Goal: Transaction & Acquisition: Purchase product/service

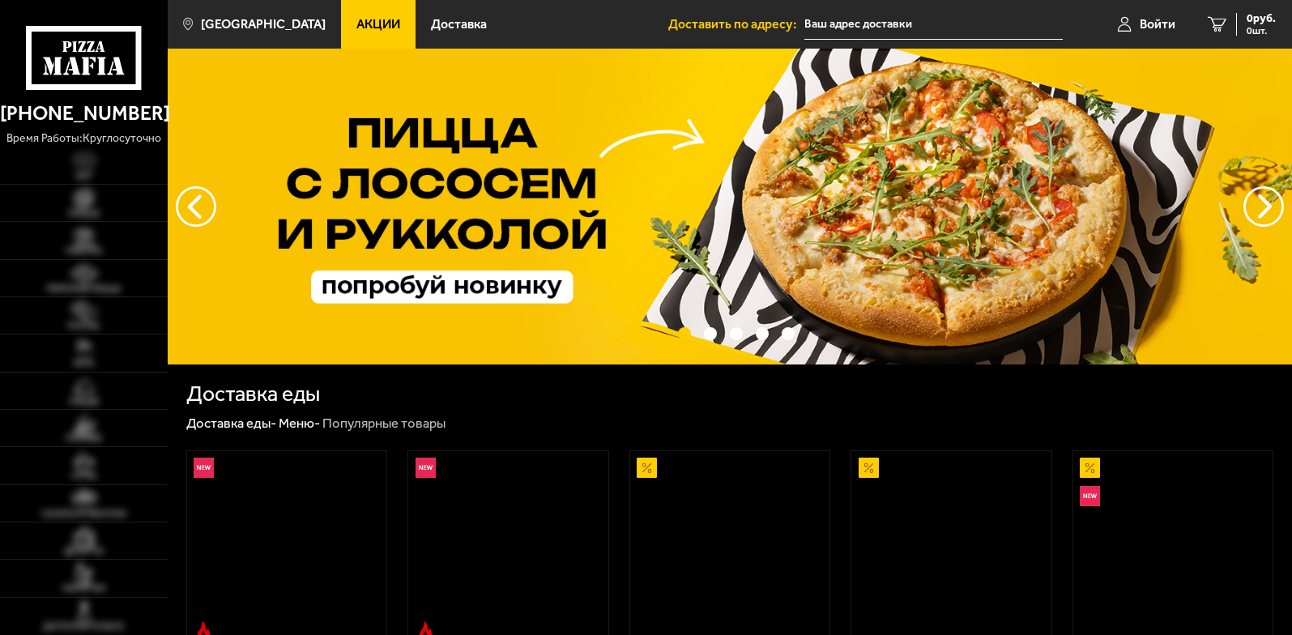
type input "[STREET_ADDRESS]"
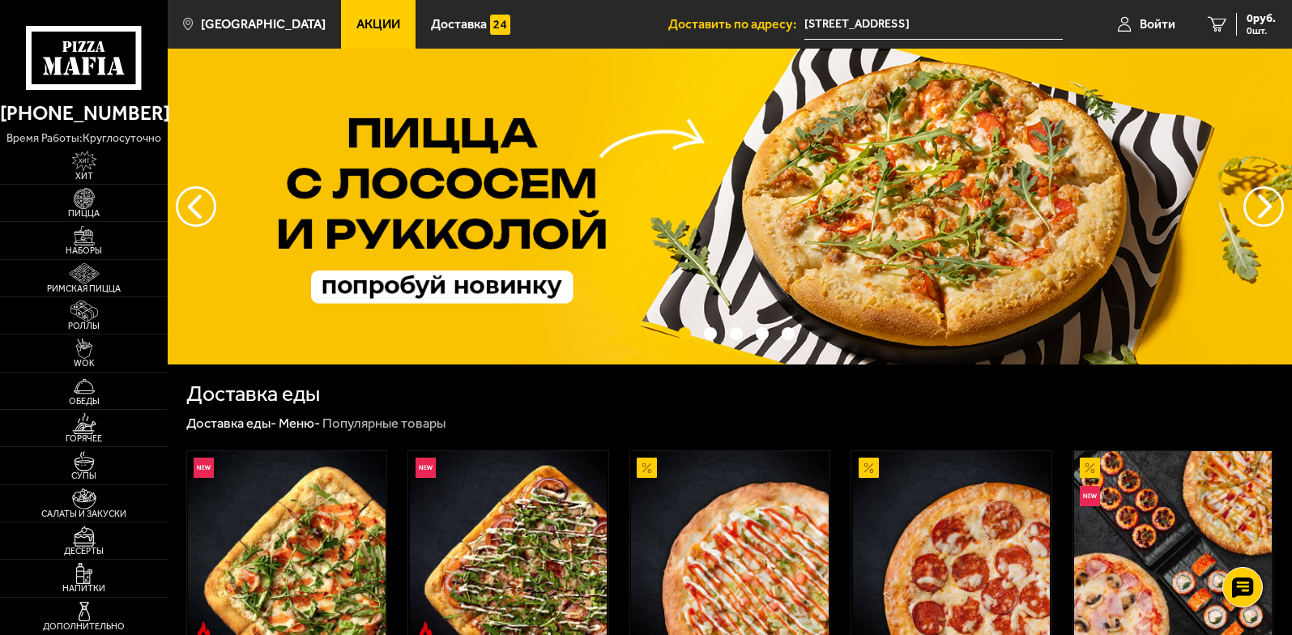
drag, startPoint x: 88, startPoint y: 203, endPoint x: 217, endPoint y: 202, distance: 129.6
click at [88, 203] on img at bounding box center [84, 198] width 52 height 21
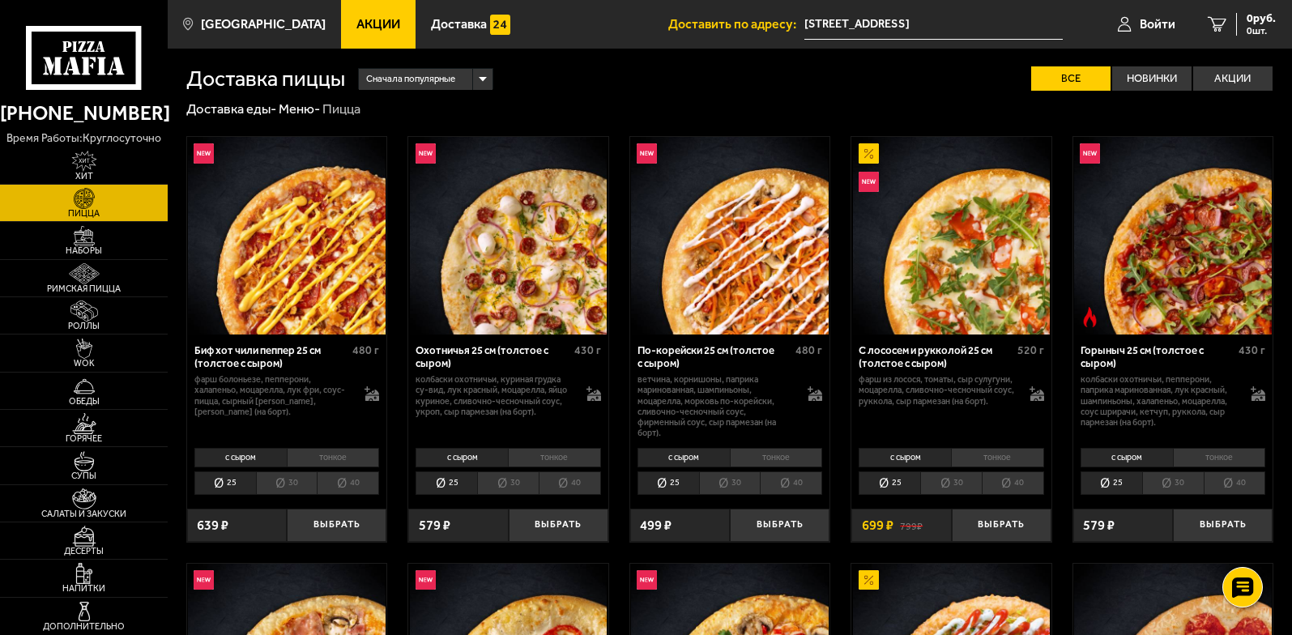
click at [370, 30] on span "Акции" at bounding box center [378, 24] width 44 height 13
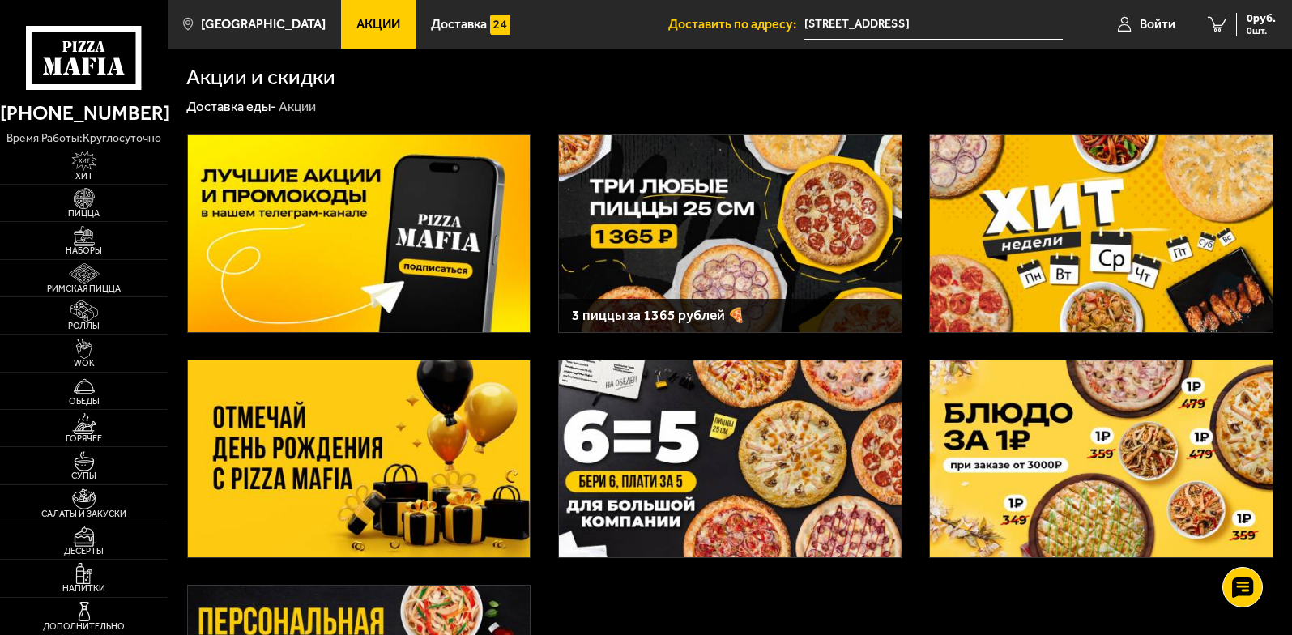
click at [740, 205] on img at bounding box center [730, 233] width 343 height 197
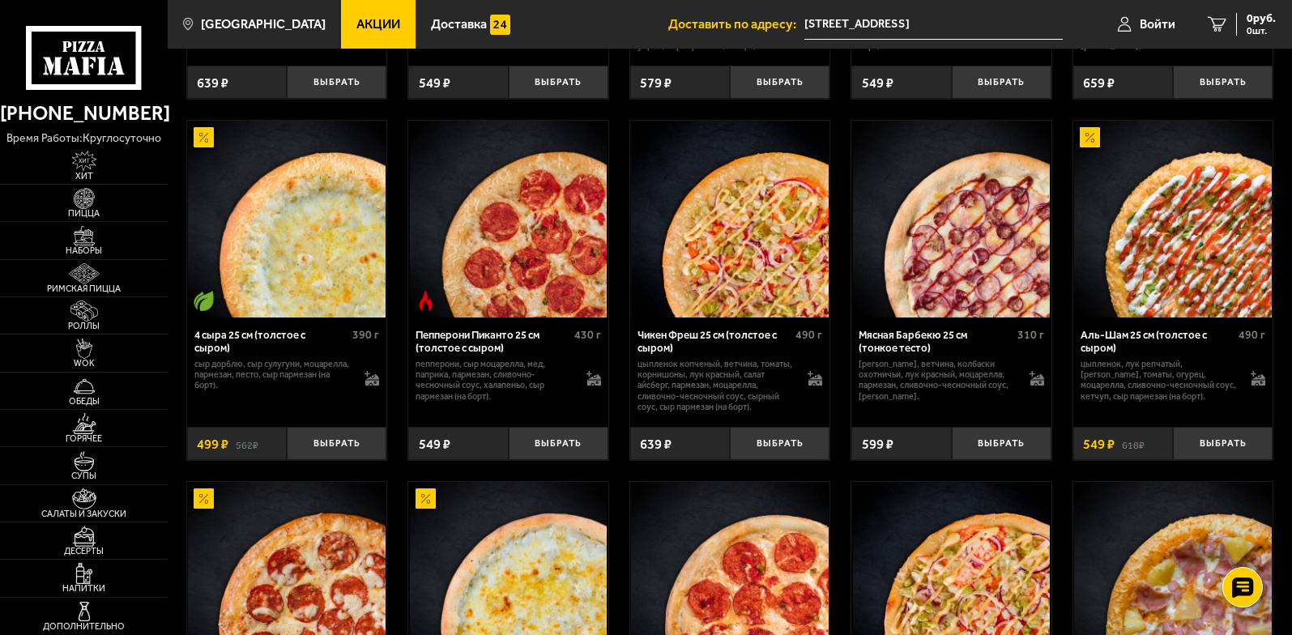
scroll to position [1215, 0]
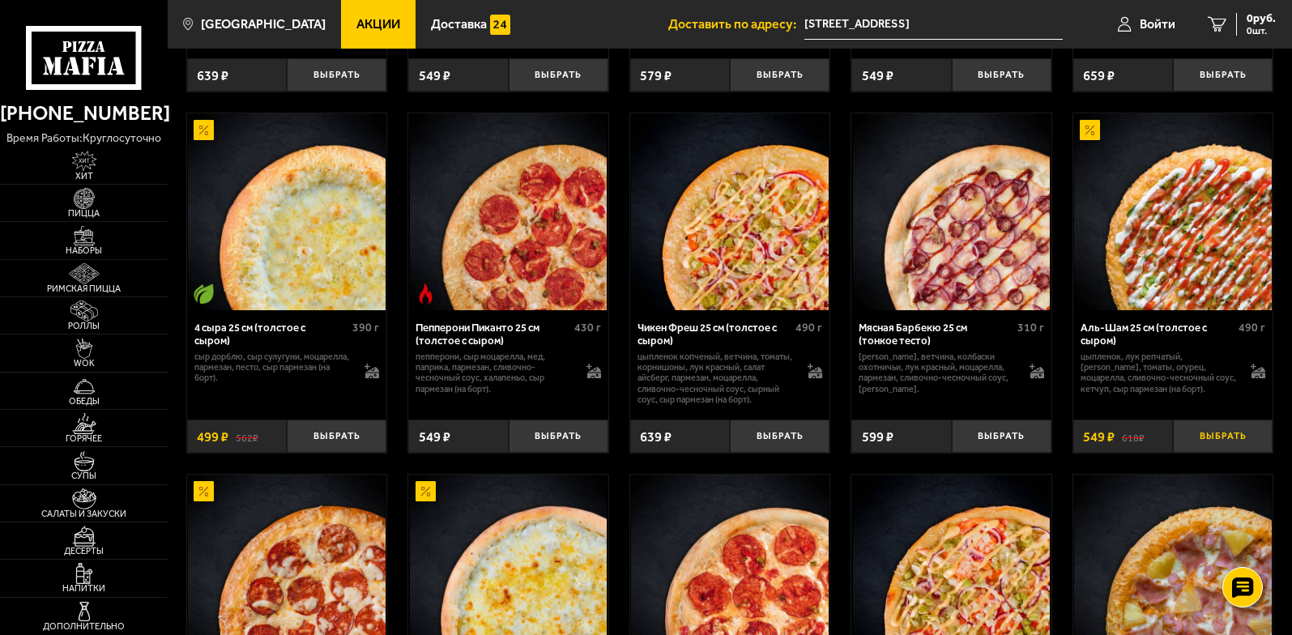
click at [1211, 450] on button "Выбрать" at bounding box center [1223, 436] width 100 height 33
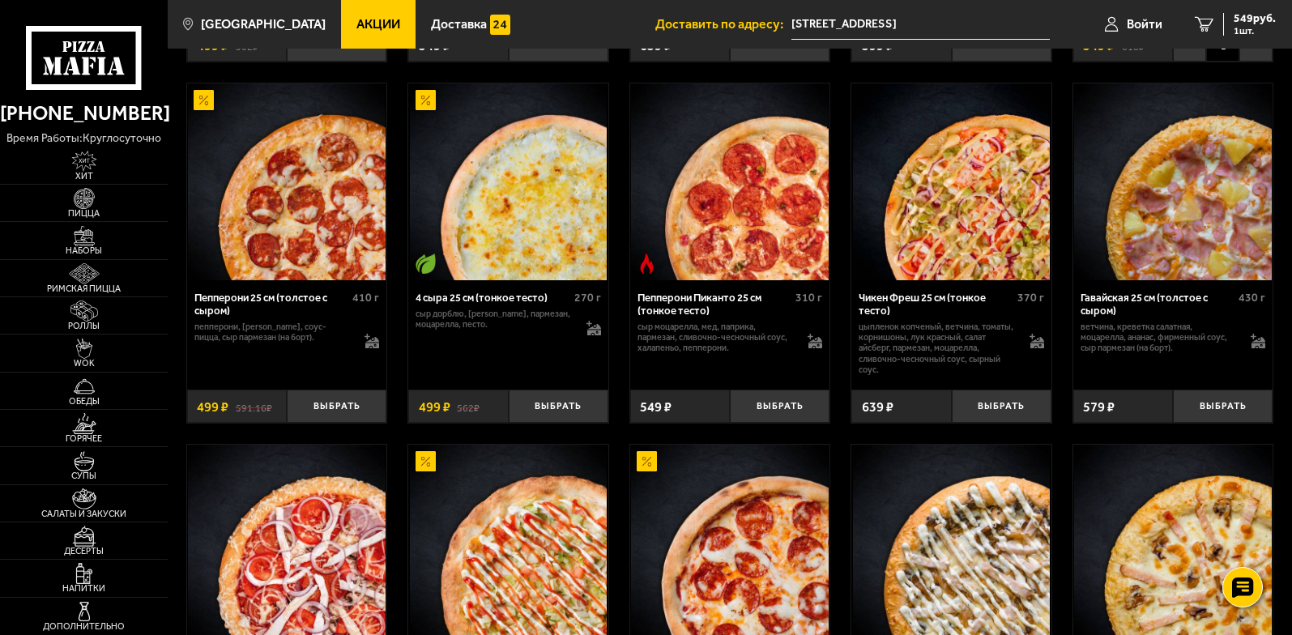
scroll to position [1620, 0]
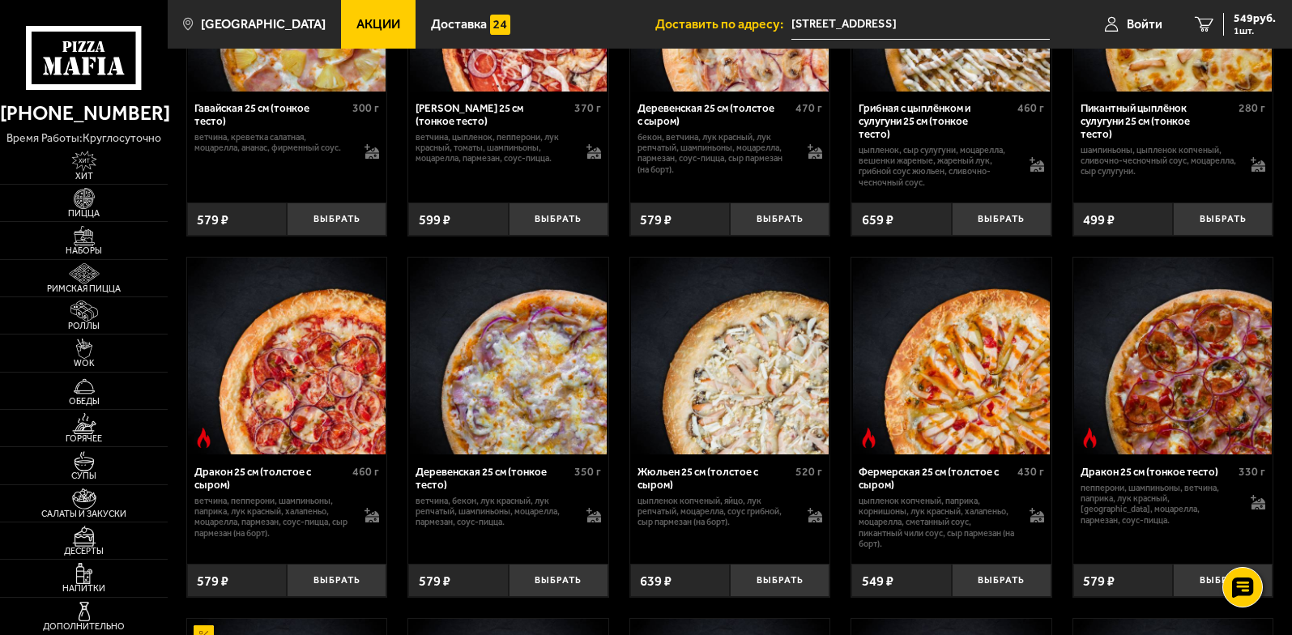
scroll to position [2593, 0]
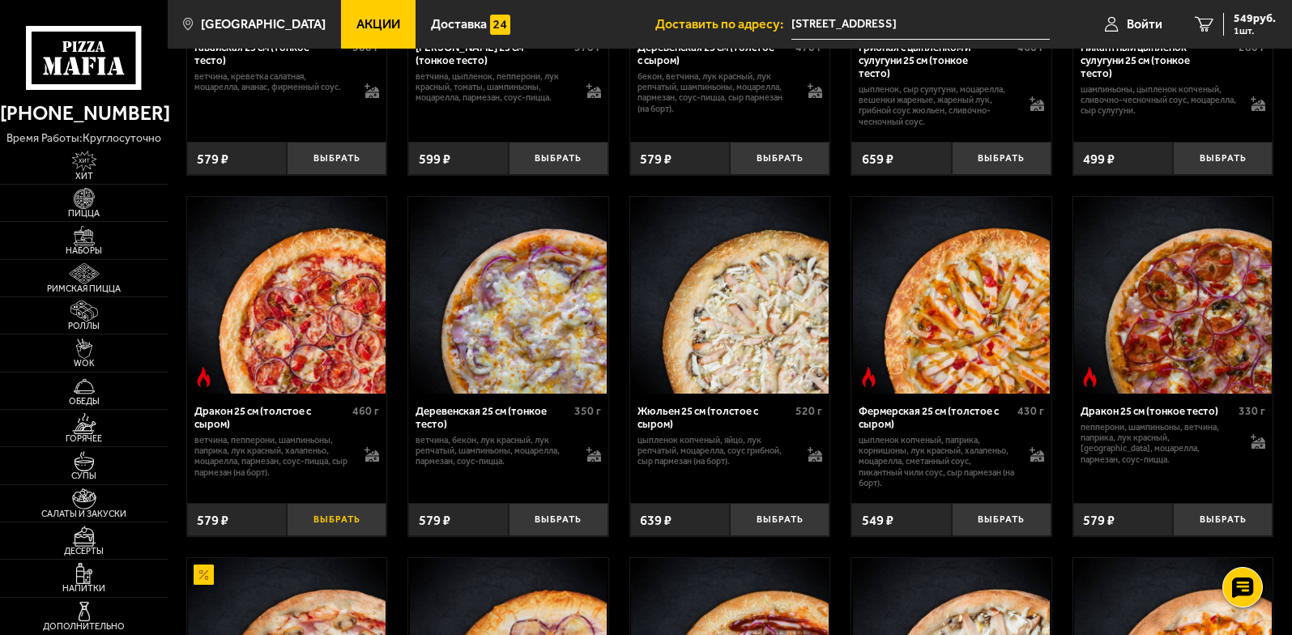
click at [329, 534] on button "Выбрать" at bounding box center [337, 519] width 100 height 33
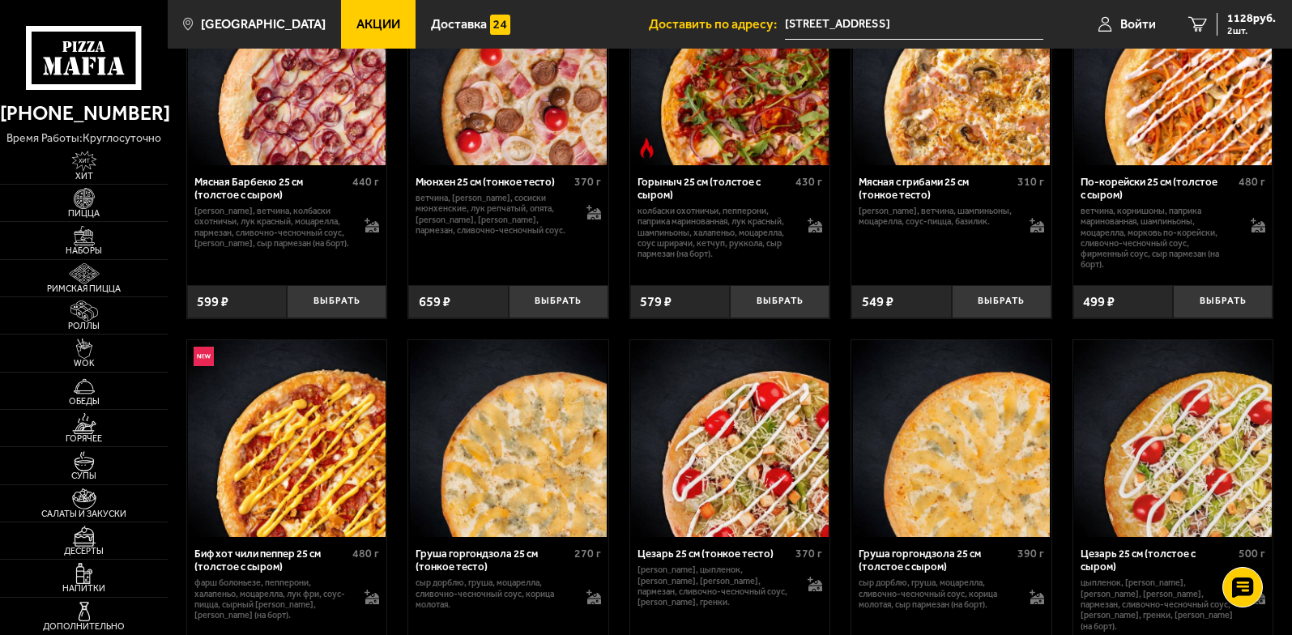
scroll to position [4780, 0]
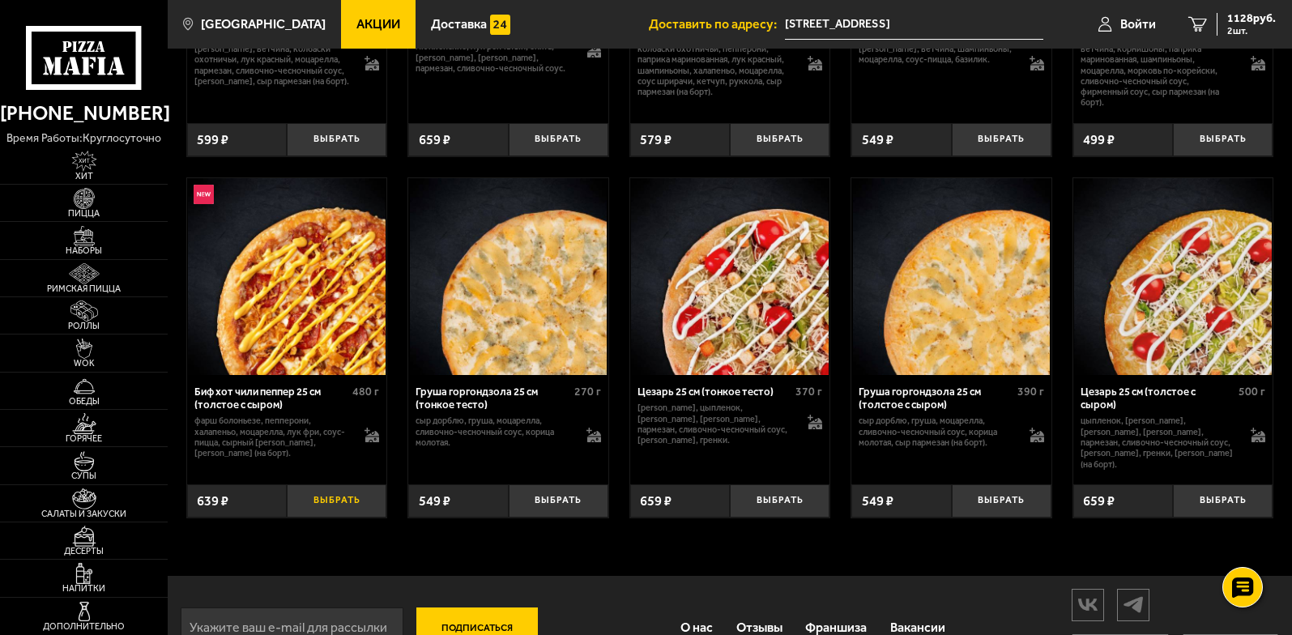
click at [335, 518] on button "Выбрать" at bounding box center [337, 501] width 100 height 33
click at [1238, 22] on span "1365 руб." at bounding box center [1251, 18] width 49 height 11
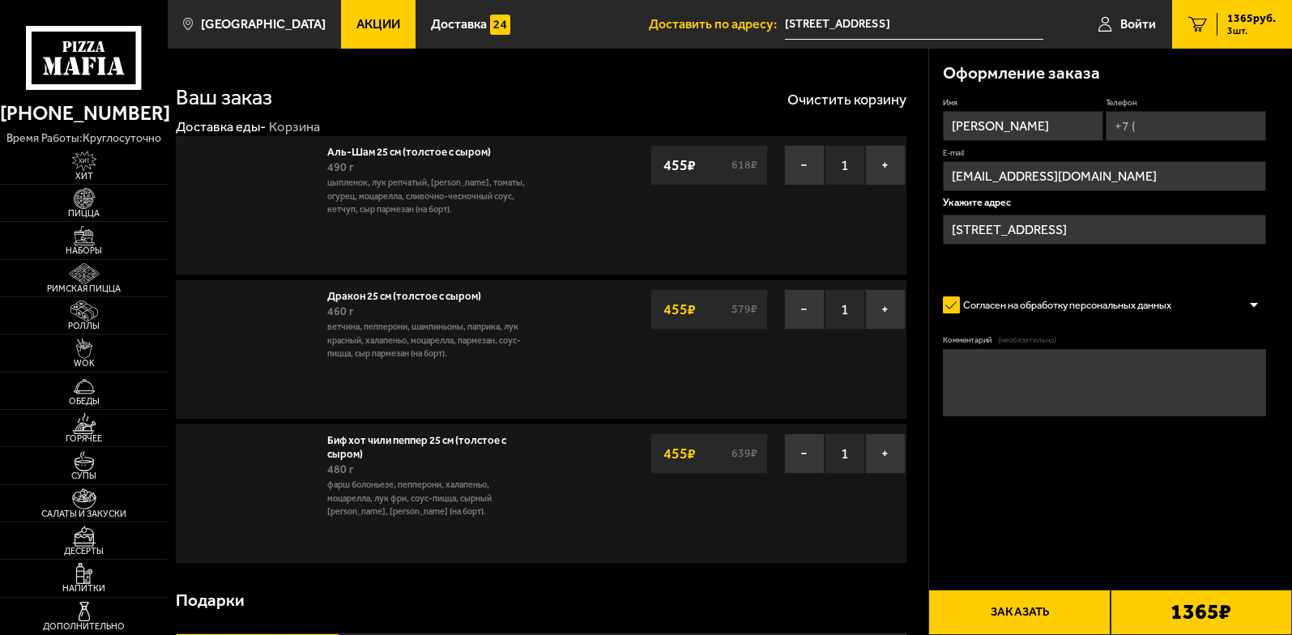
type input "[STREET_ADDRESS]"
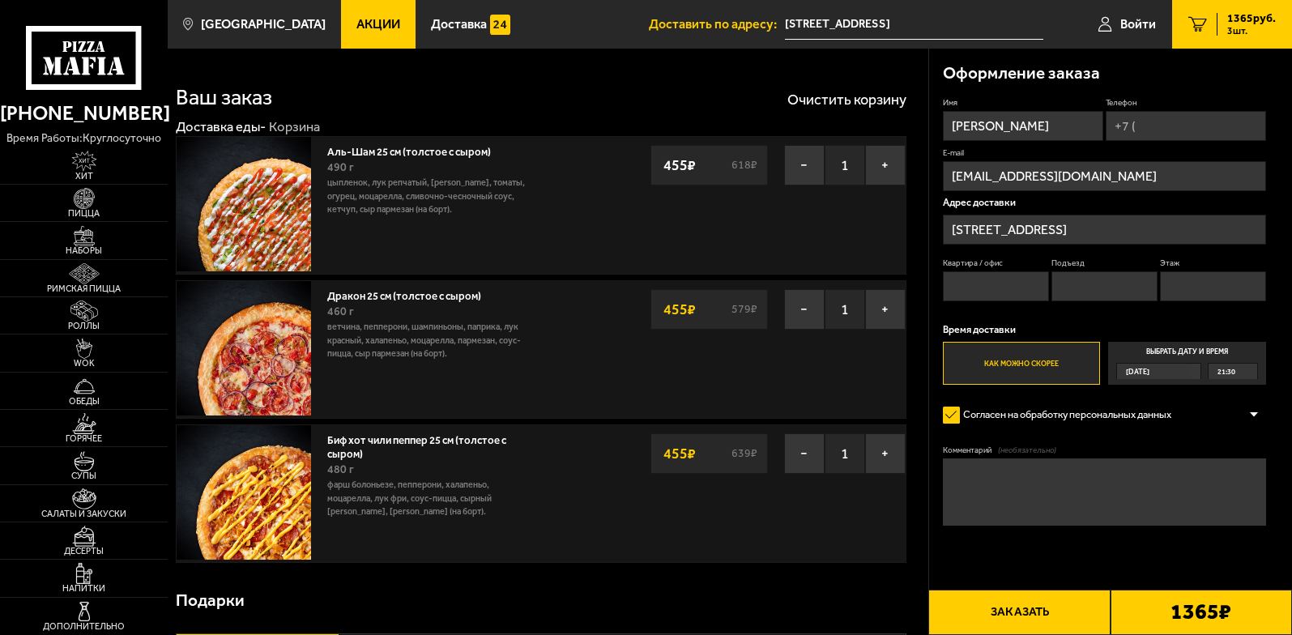
click at [996, 287] on input "Квартира / офис" at bounding box center [996, 286] width 106 height 30
type input "31"
type input "+7 (921) 748-57-26"
type input "1"
type input "8"
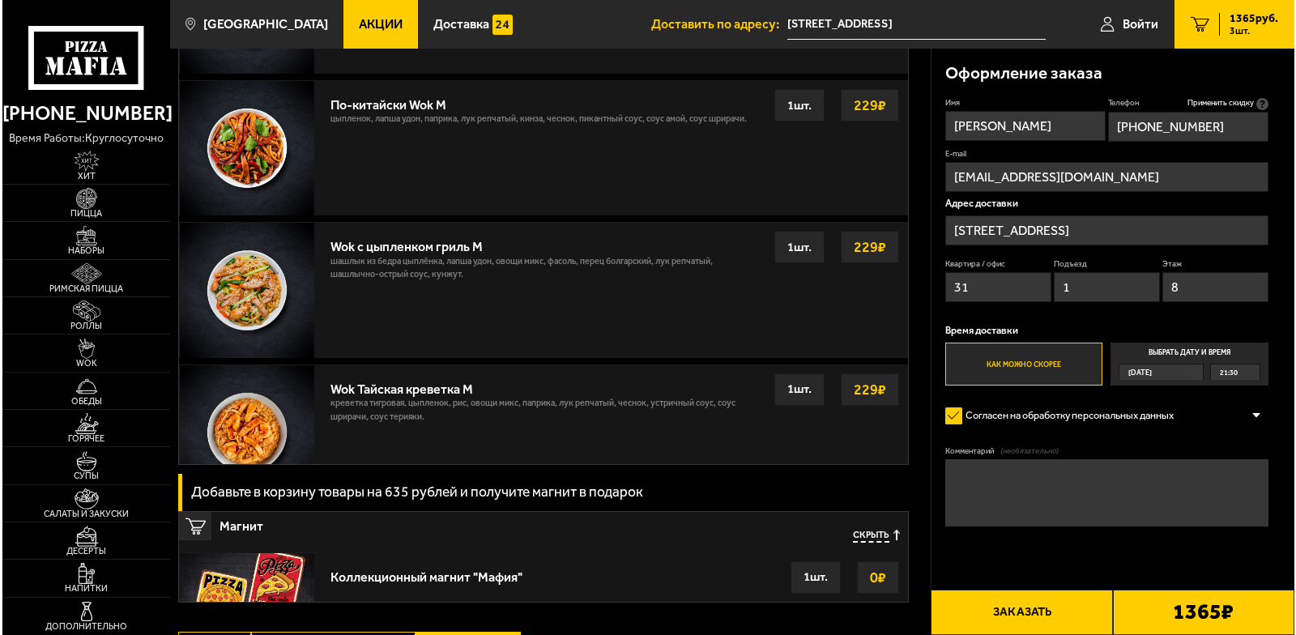
scroll to position [1215, 0]
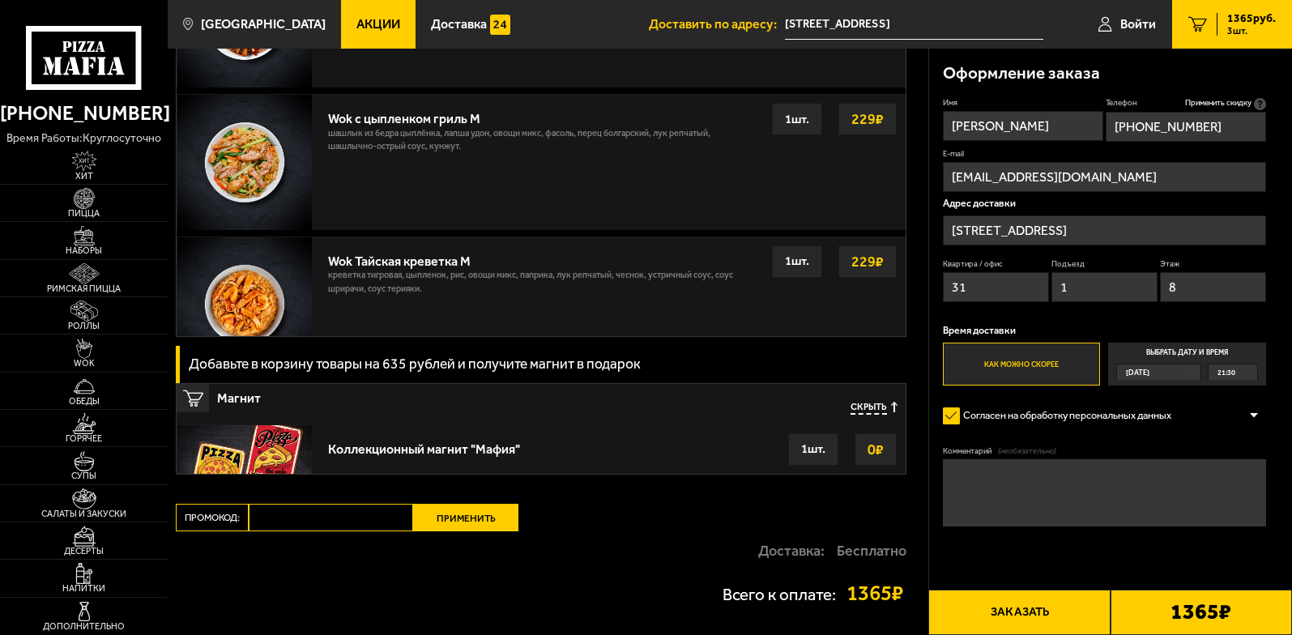
click at [1033, 617] on button "Заказать" at bounding box center [1018, 612] width 181 height 45
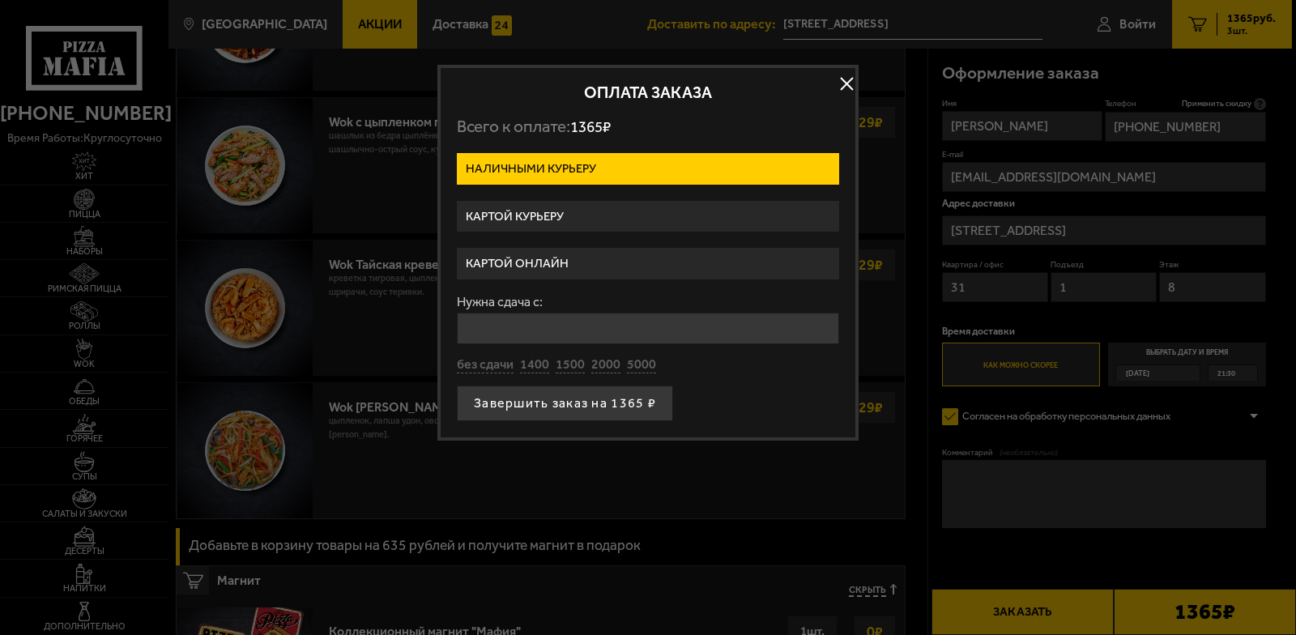
click at [540, 263] on label "Картой онлайн" at bounding box center [648, 264] width 382 height 32
click at [0, 0] on input "Картой онлайн" at bounding box center [0, 0] width 0 height 0
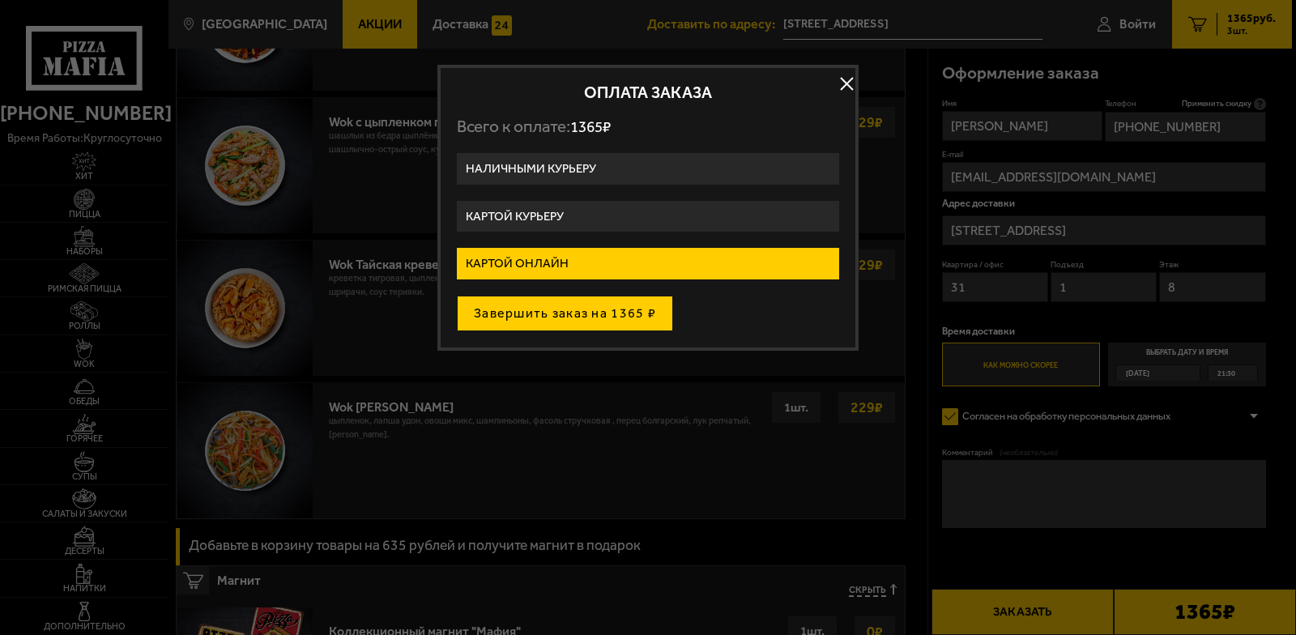
click at [558, 309] on button "Завершить заказ на 1365 ₽" at bounding box center [565, 314] width 216 height 36
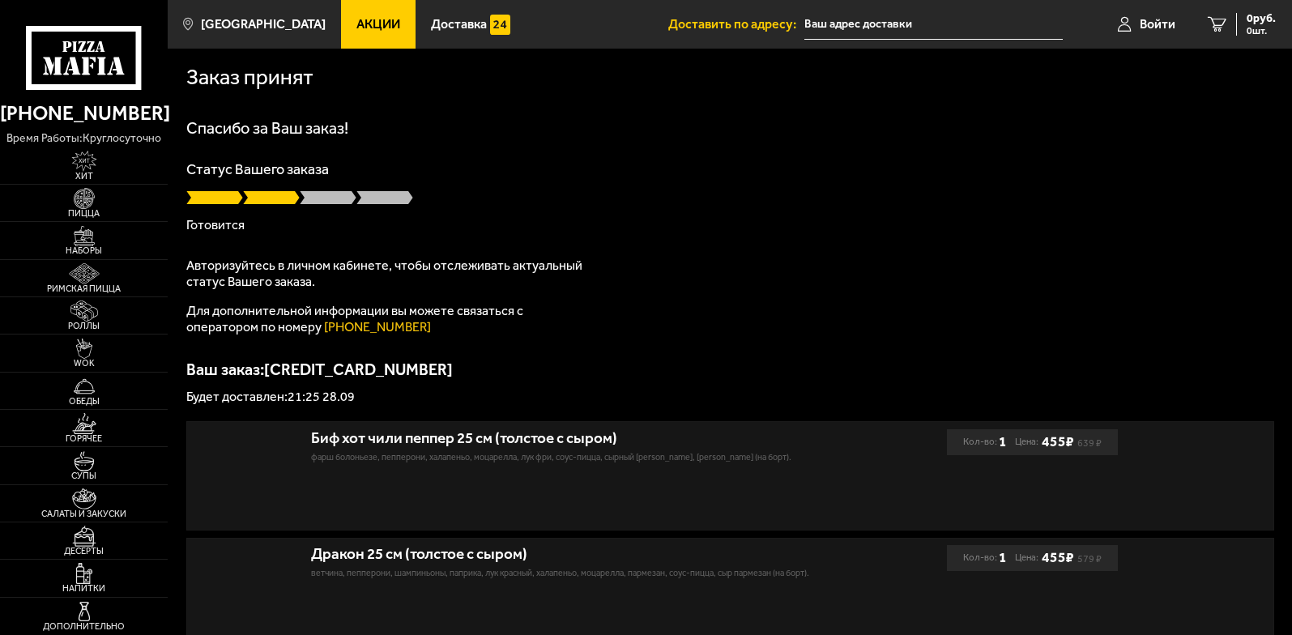
type input "[STREET_ADDRESS]"
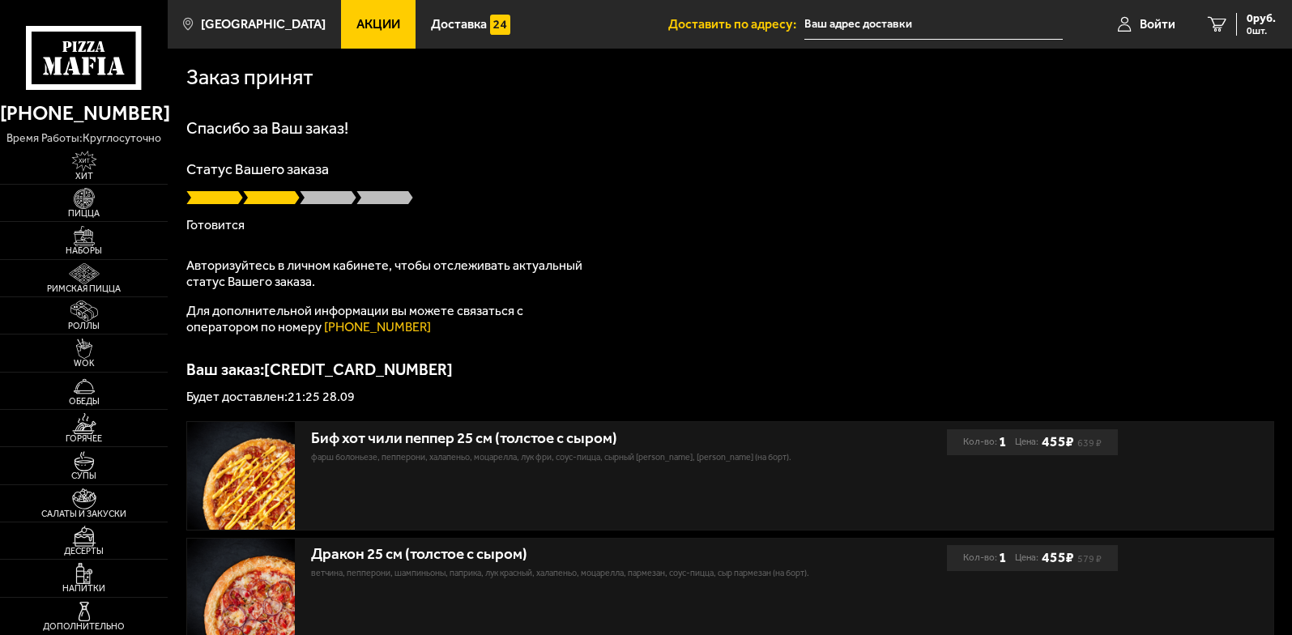
type input "[STREET_ADDRESS]"
click at [1108, 258] on div "Спасибо за Ваш заказ! Статус Вашего заказа Готовится Авторизуйтесь в личном каб…" at bounding box center [730, 262] width 1088 height 284
click at [676, 191] on div at bounding box center [730, 198] width 1088 height 16
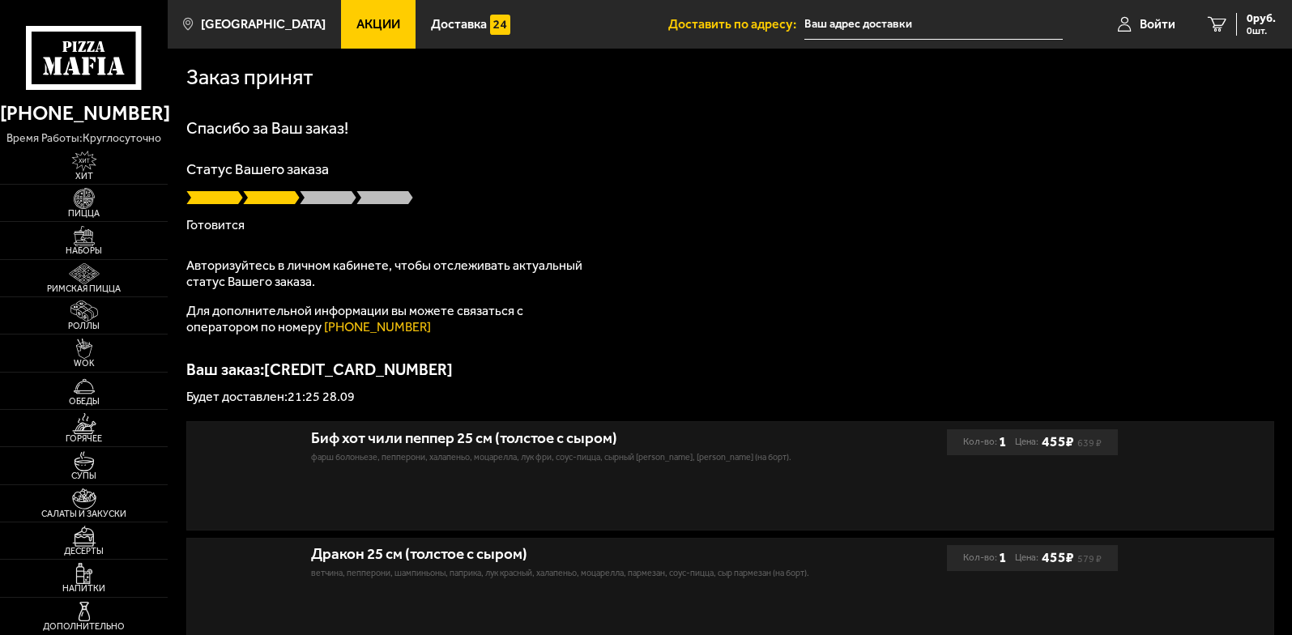
type input "[STREET_ADDRESS]"
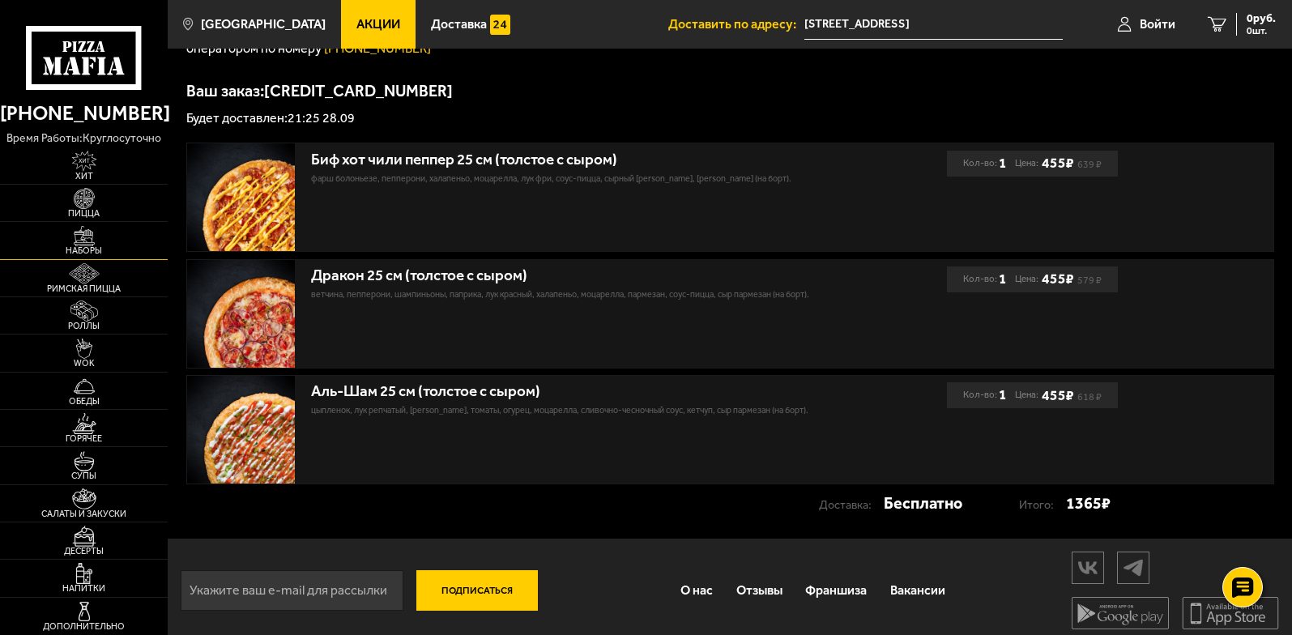
scroll to position [289, 0]
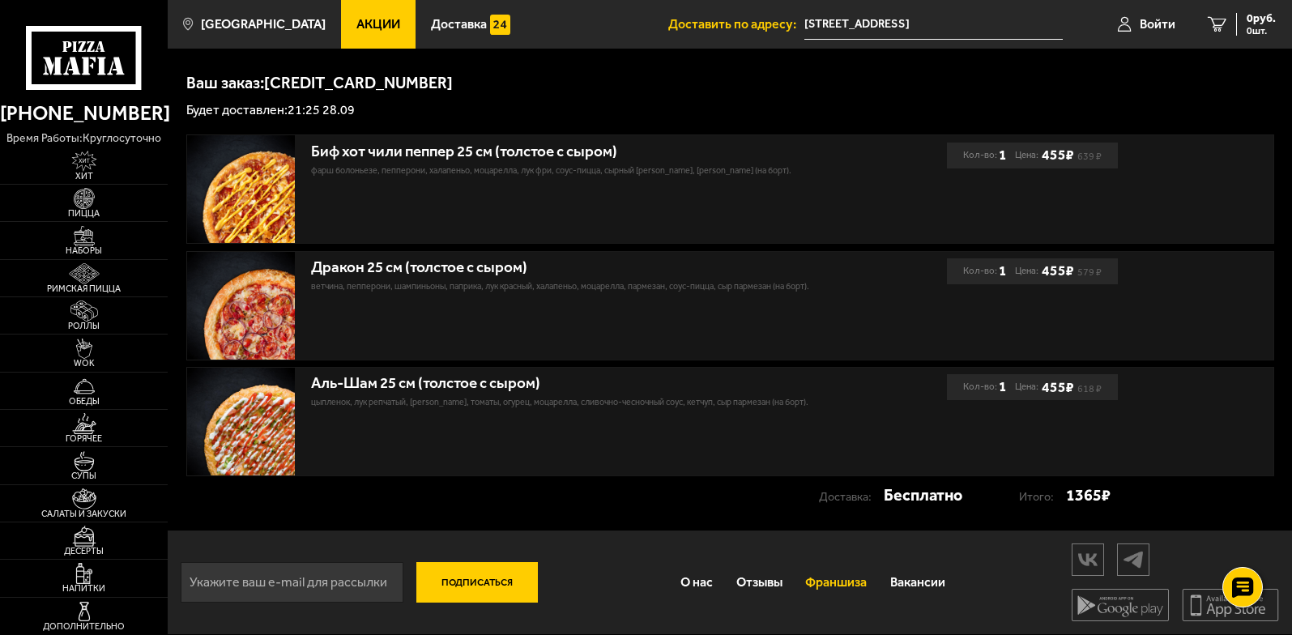
click at [829, 580] on link "Франшиза" at bounding box center [836, 583] width 85 height 44
click at [832, 589] on link "Франшиза" at bounding box center [836, 583] width 85 height 44
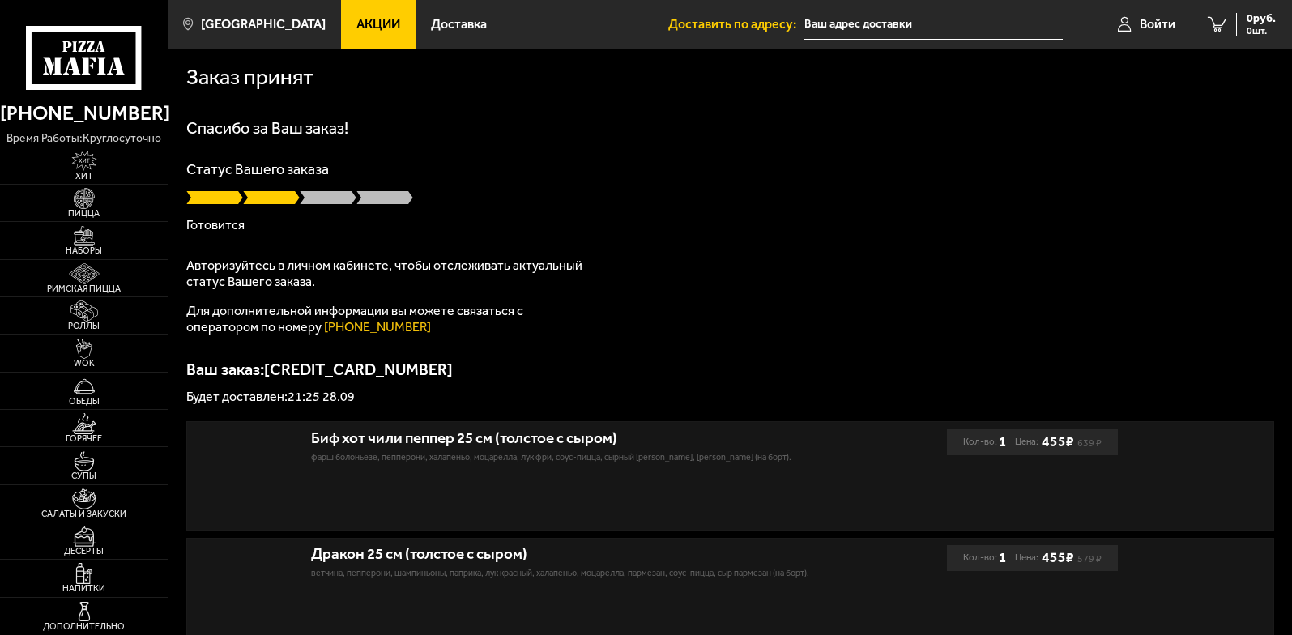
type input "[STREET_ADDRESS]"
